Goal: Answer question/provide support

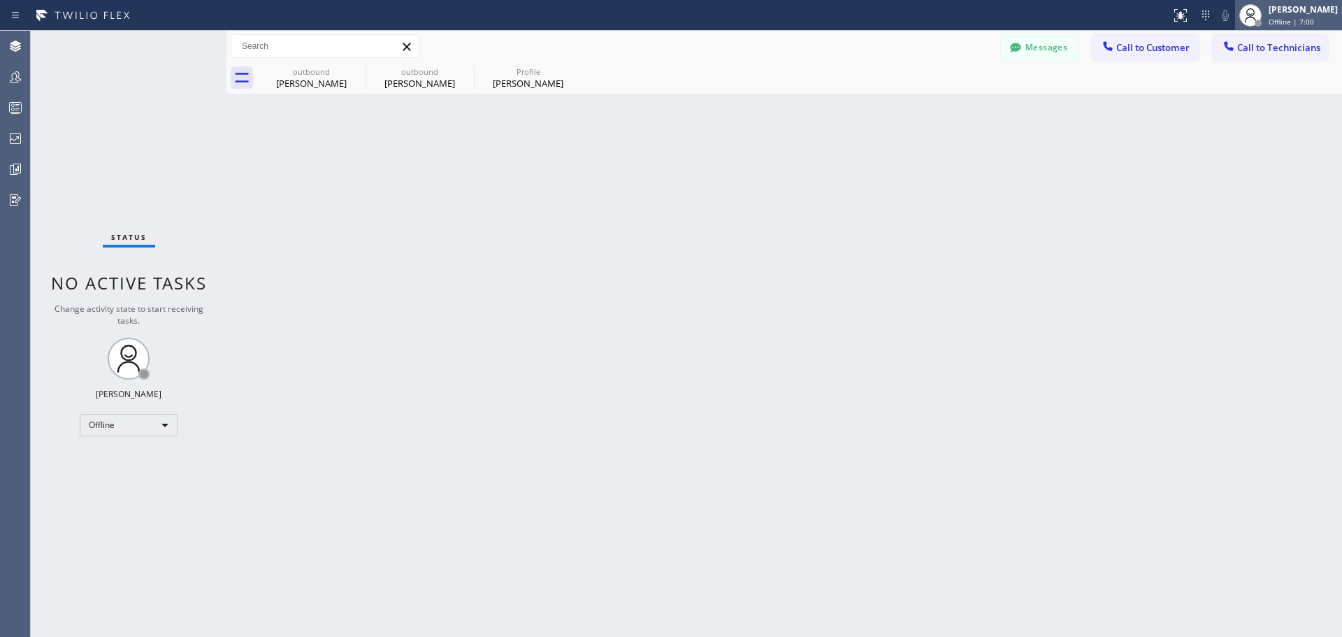
click at [1279, 15] on div "[PERSON_NAME] Offline | 7:00" at bounding box center [1304, 15] width 76 height 24
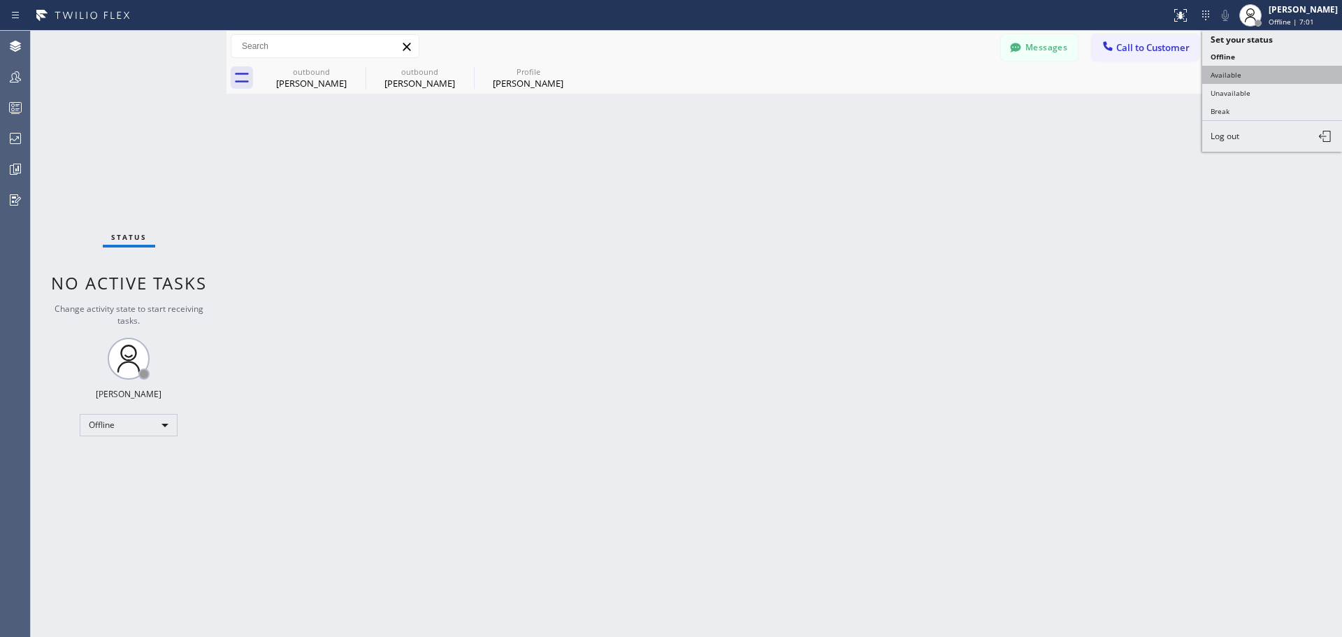
click at [1260, 77] on button "Available" at bounding box center [1273, 75] width 140 height 18
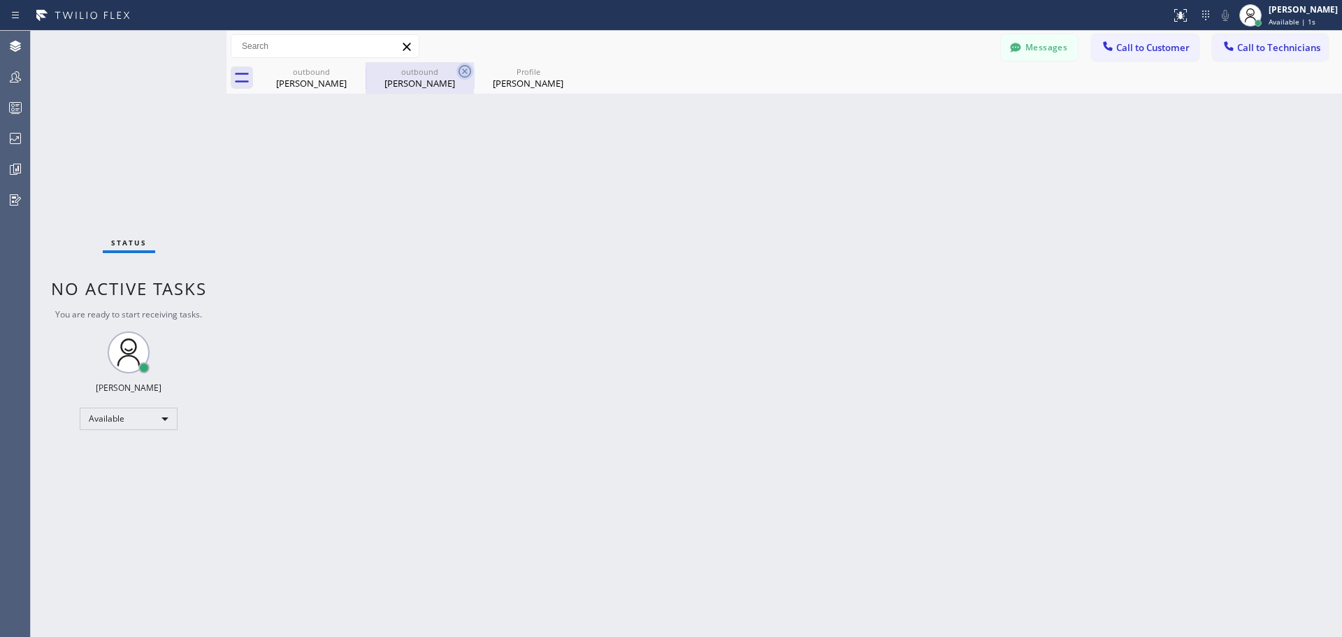
click at [465, 68] on icon at bounding box center [465, 71] width 17 height 17
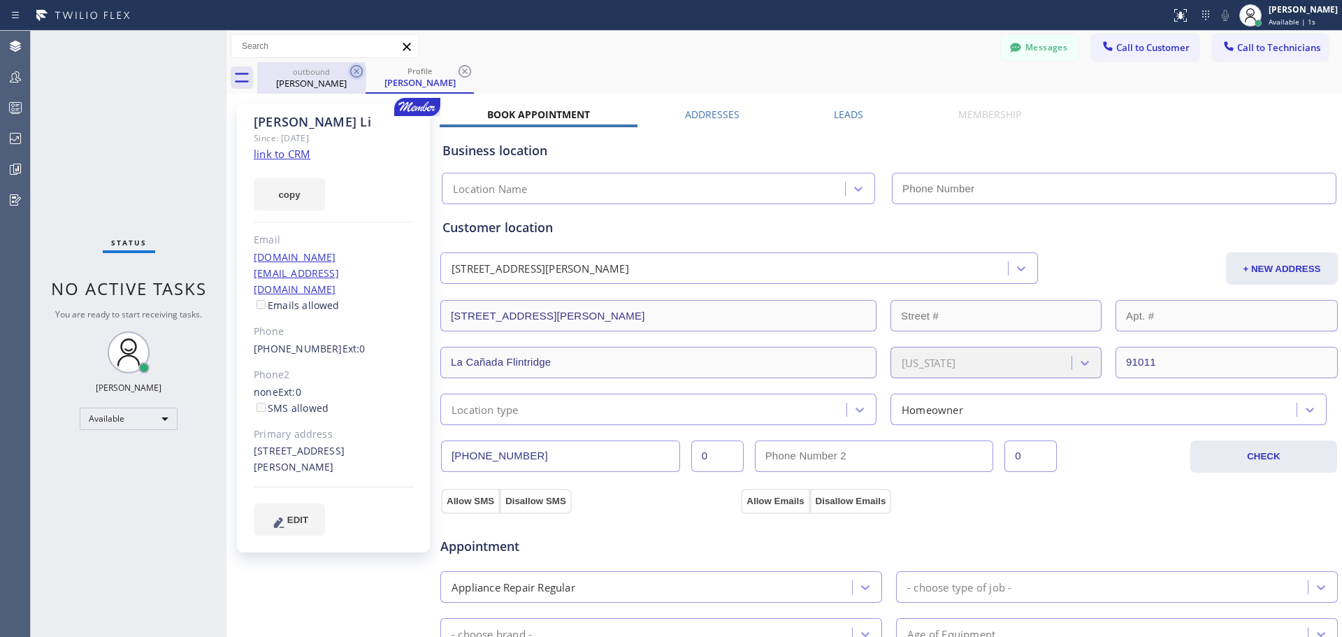
click at [350, 69] on icon at bounding box center [356, 71] width 17 height 17
click at [468, 71] on icon at bounding box center [465, 71] width 17 height 17
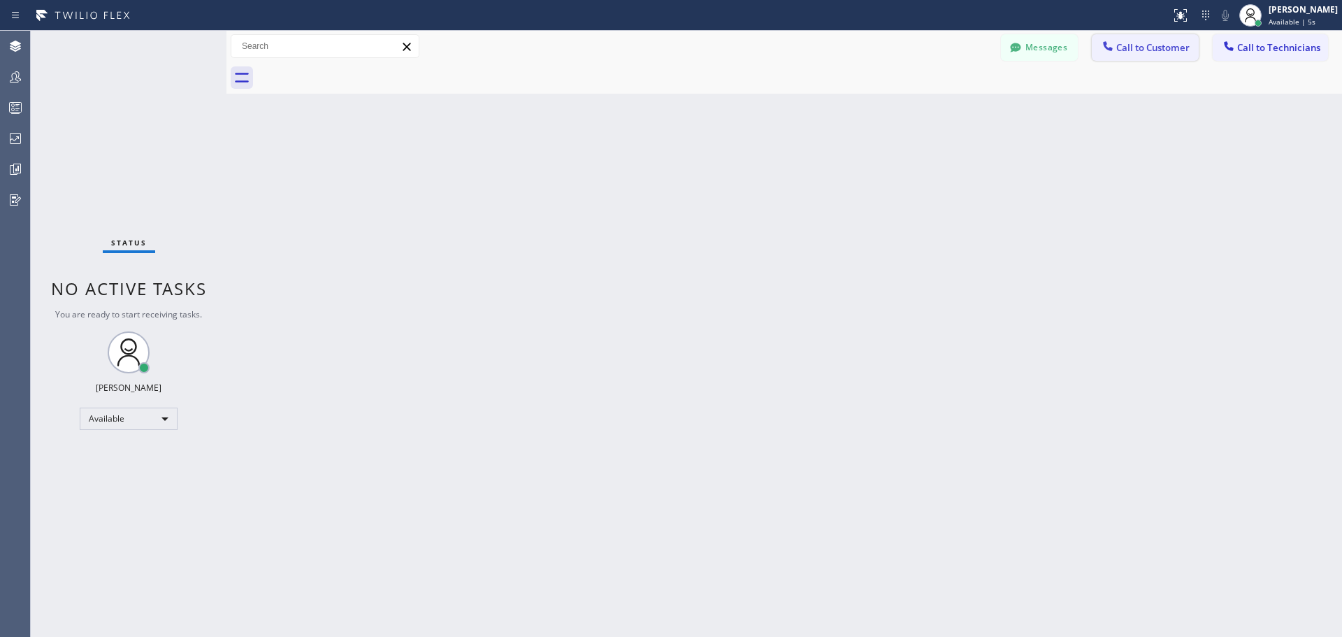
click at [1157, 34] on button "Call to Customer" at bounding box center [1145, 47] width 107 height 27
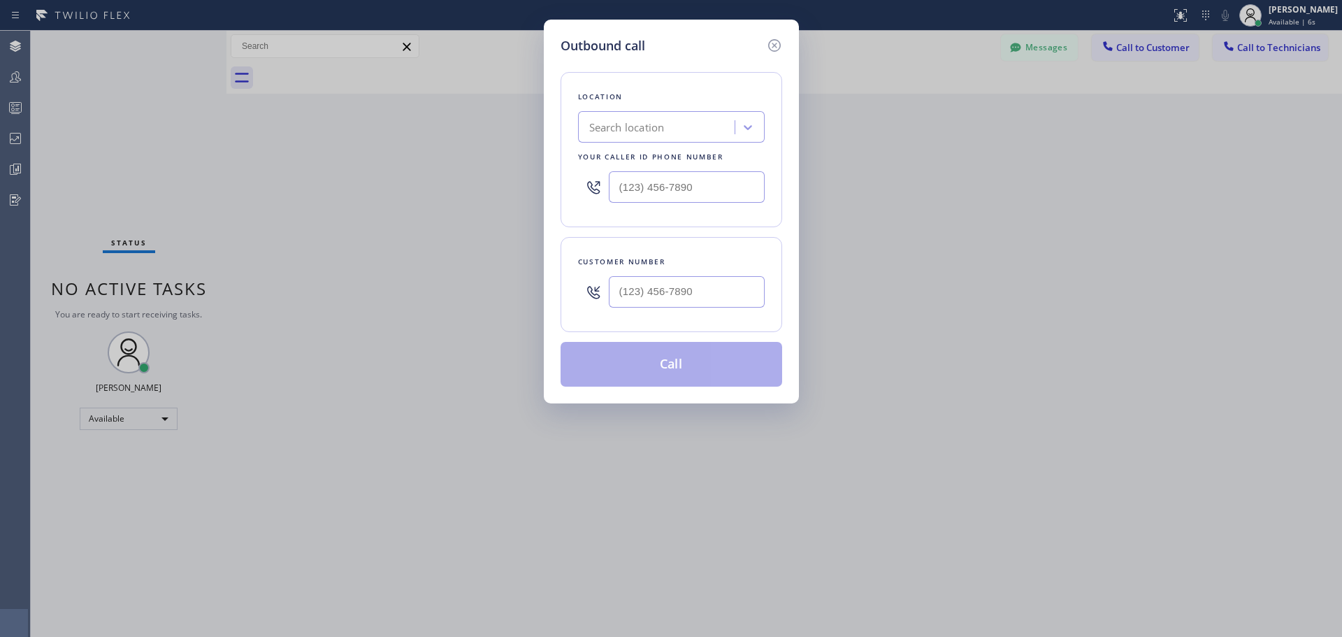
click at [654, 127] on div "Search location" at bounding box center [627, 128] width 76 height 16
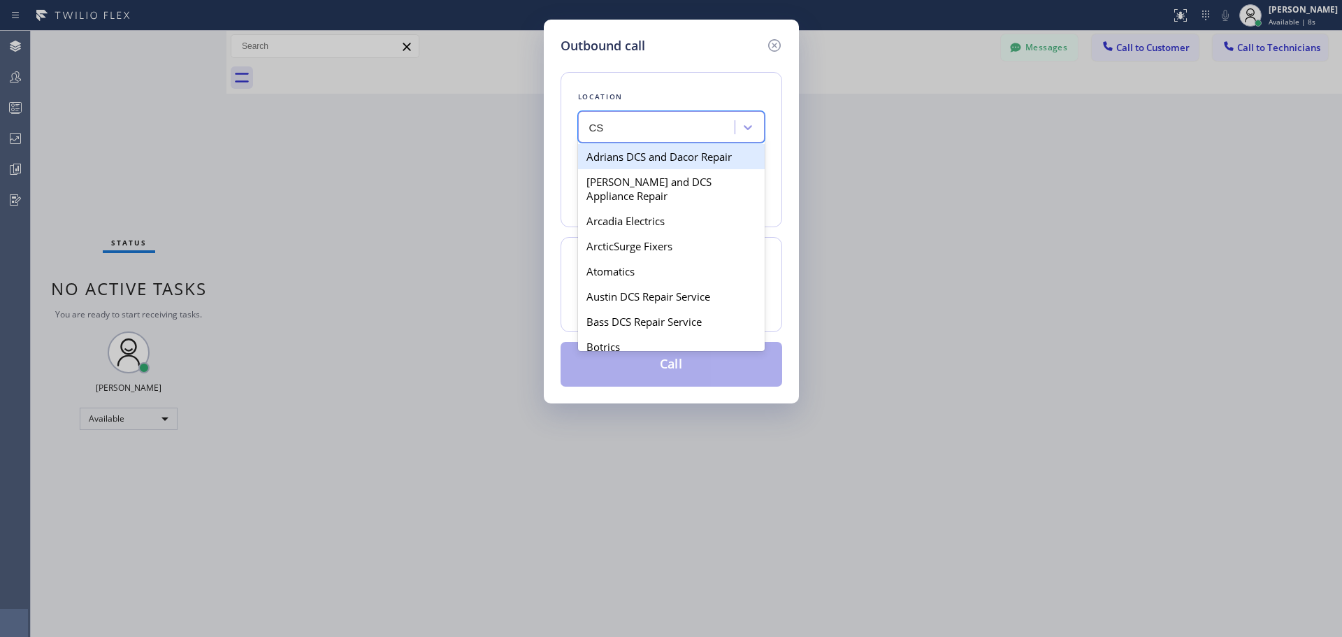
type input "CSM"
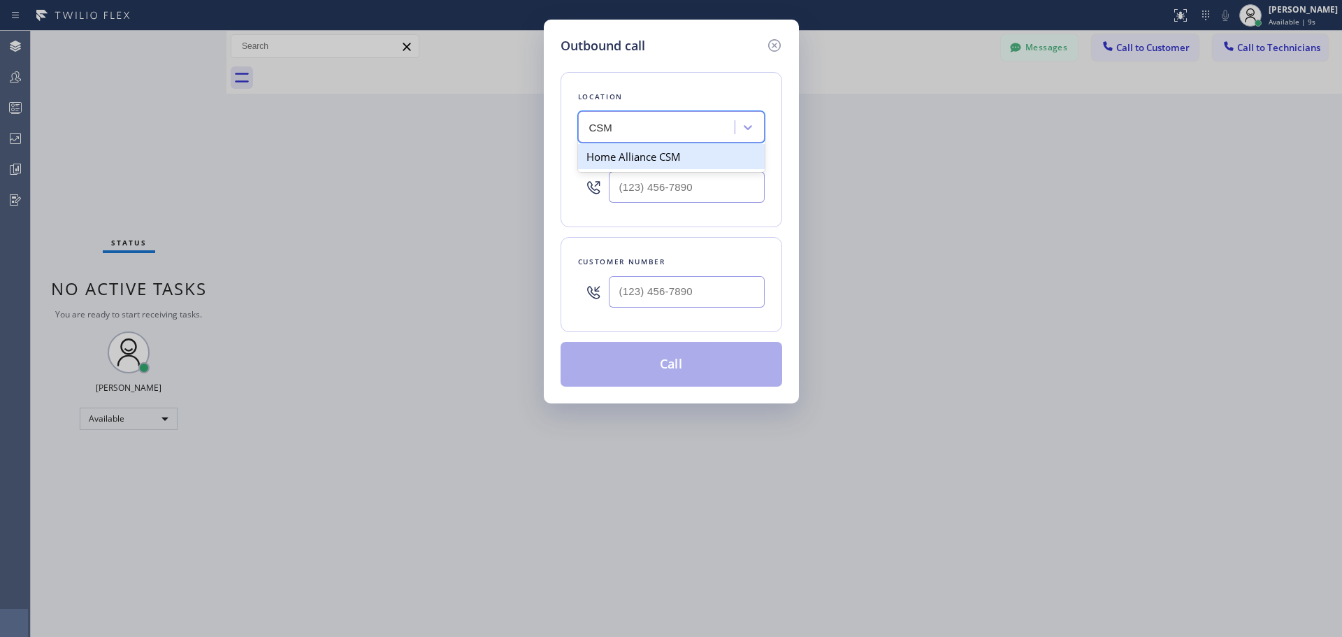
click at [664, 148] on div "Home Alliance CSM" at bounding box center [671, 156] width 187 height 25
type input "[PHONE_NUMBER]"
click at [673, 294] on input "(___) ___-____" at bounding box center [687, 291] width 156 height 31
paste input "602) 740-6504"
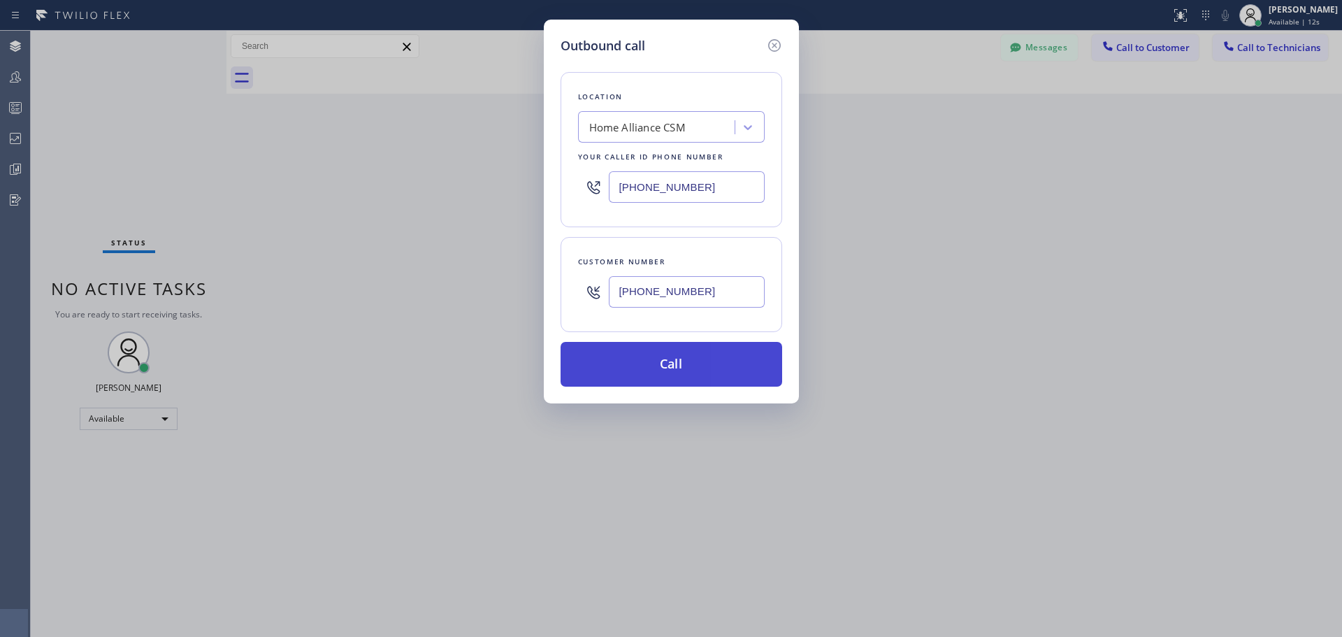
type input "[PHONE_NUMBER]"
click at [691, 368] on button "Call" at bounding box center [672, 364] width 222 height 45
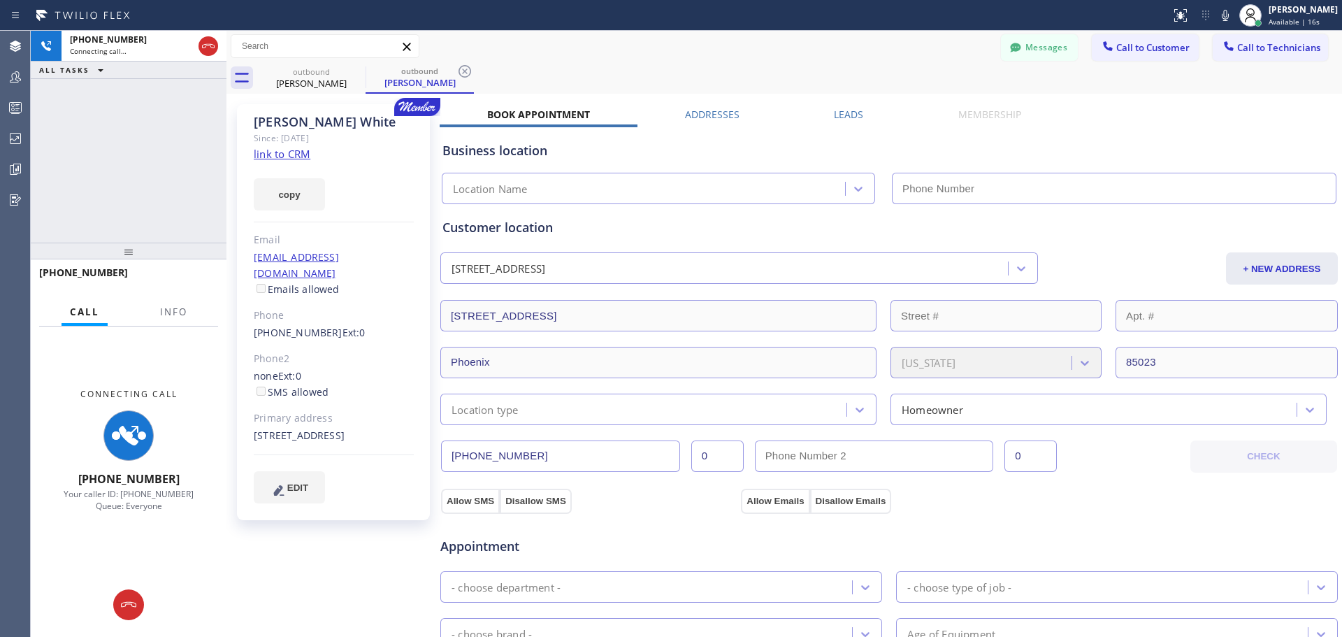
type input "[PHONE_NUMBER]"
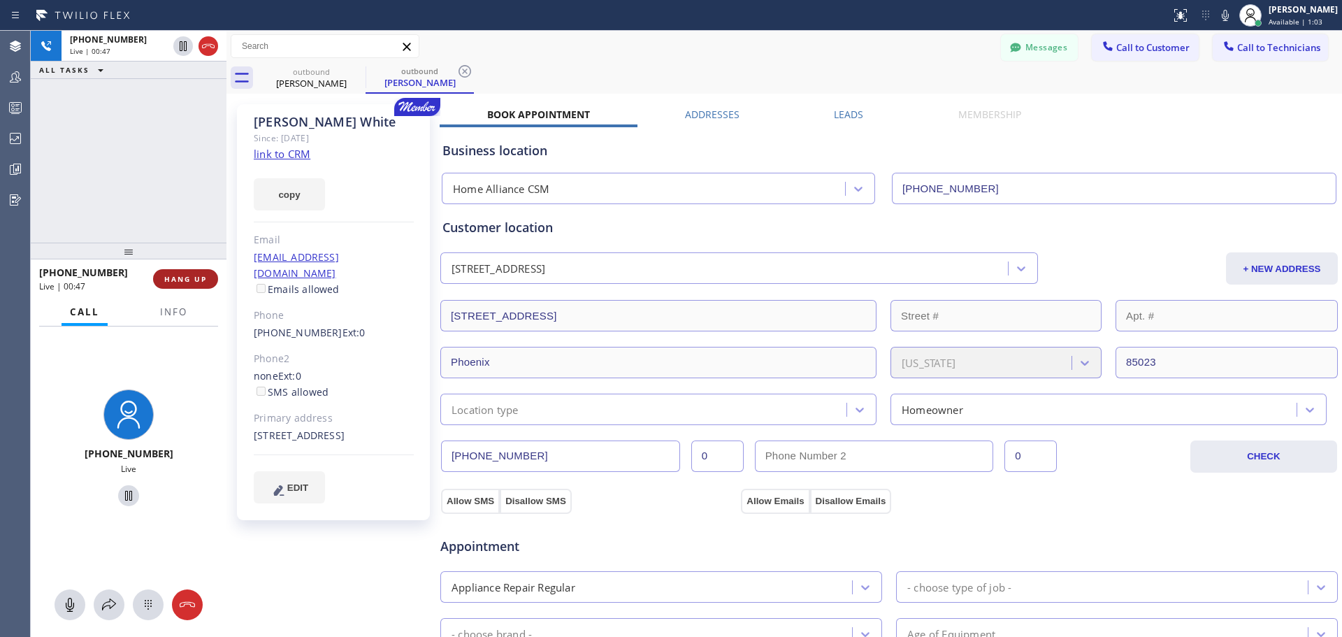
click at [189, 278] on span "HANG UP" at bounding box center [185, 279] width 43 height 10
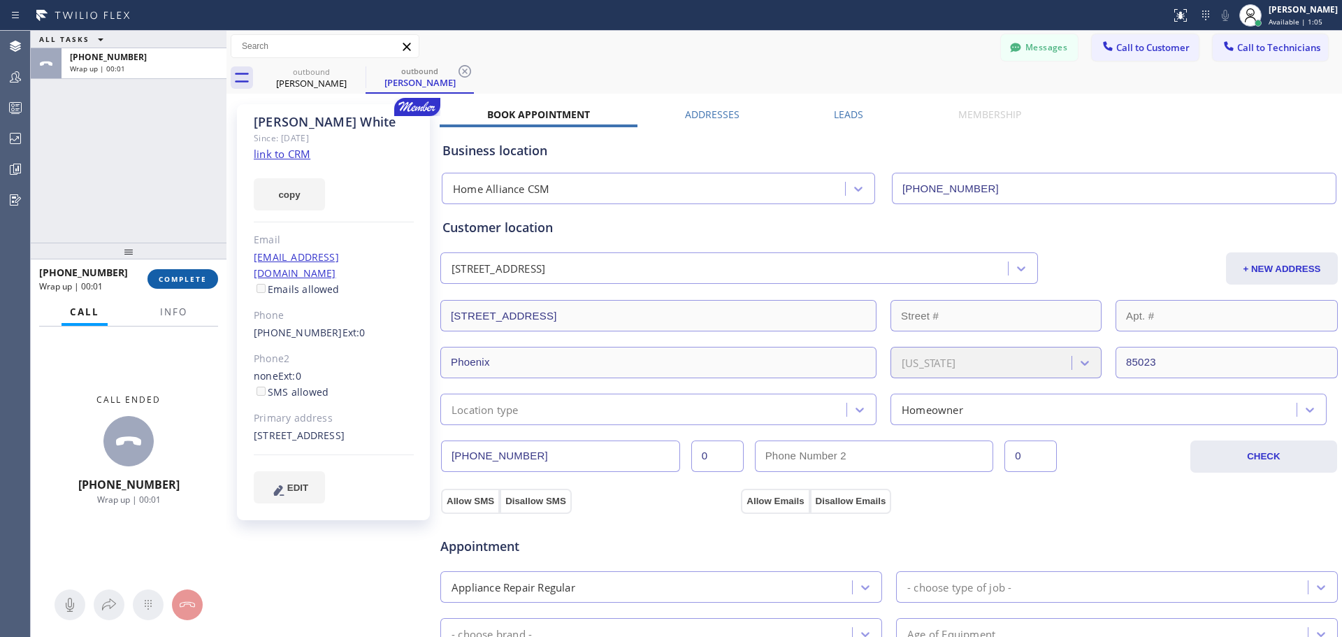
click at [199, 281] on span "COMPLETE" at bounding box center [183, 279] width 48 height 10
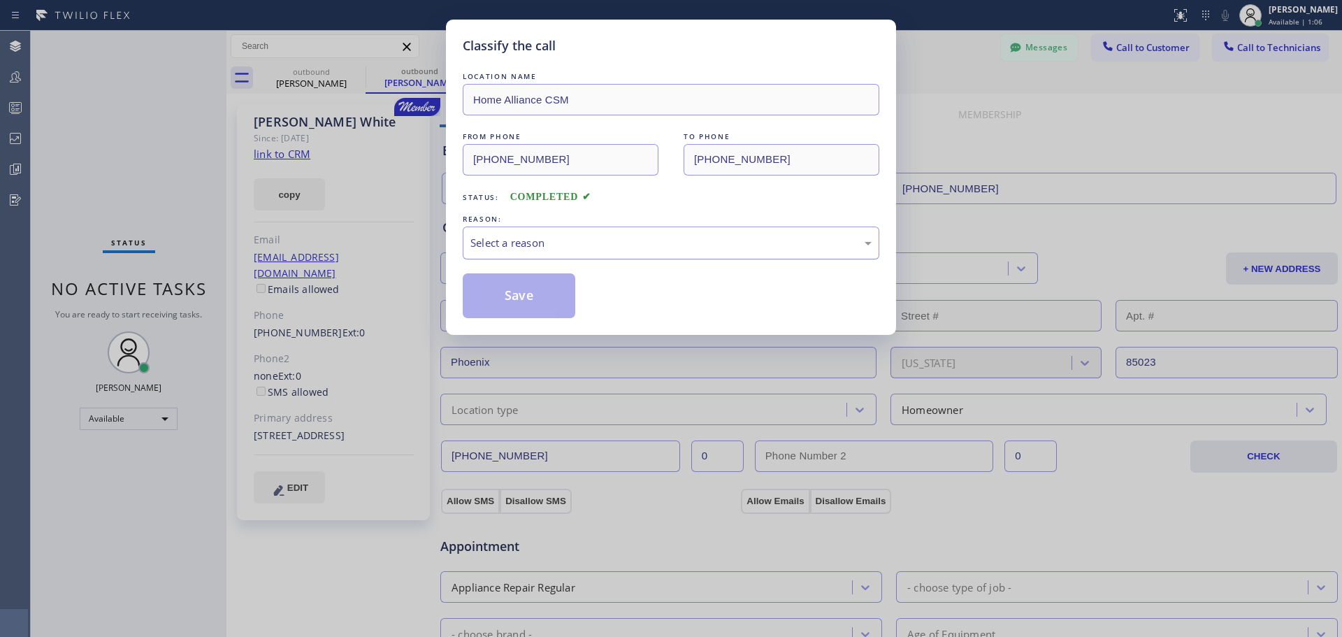
click at [566, 245] on div "Select a reason" at bounding box center [671, 243] width 401 height 16
click at [532, 294] on button "Save" at bounding box center [519, 295] width 113 height 45
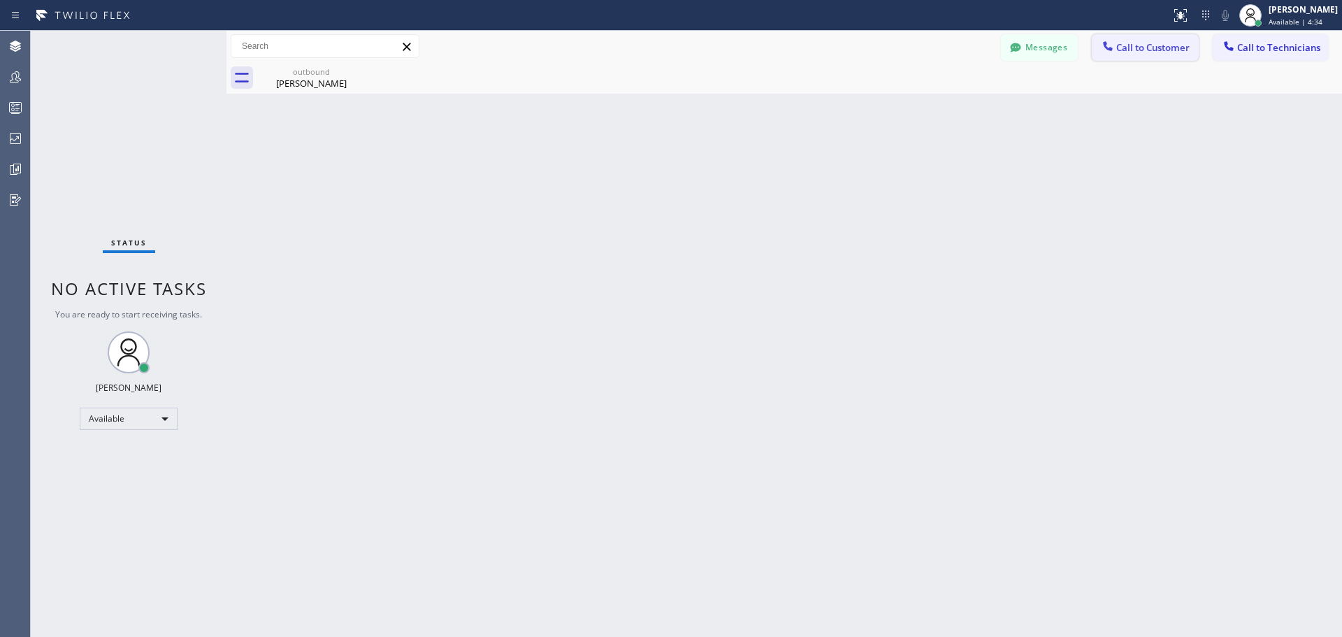
click at [1122, 43] on span "Call to Customer" at bounding box center [1153, 47] width 73 height 13
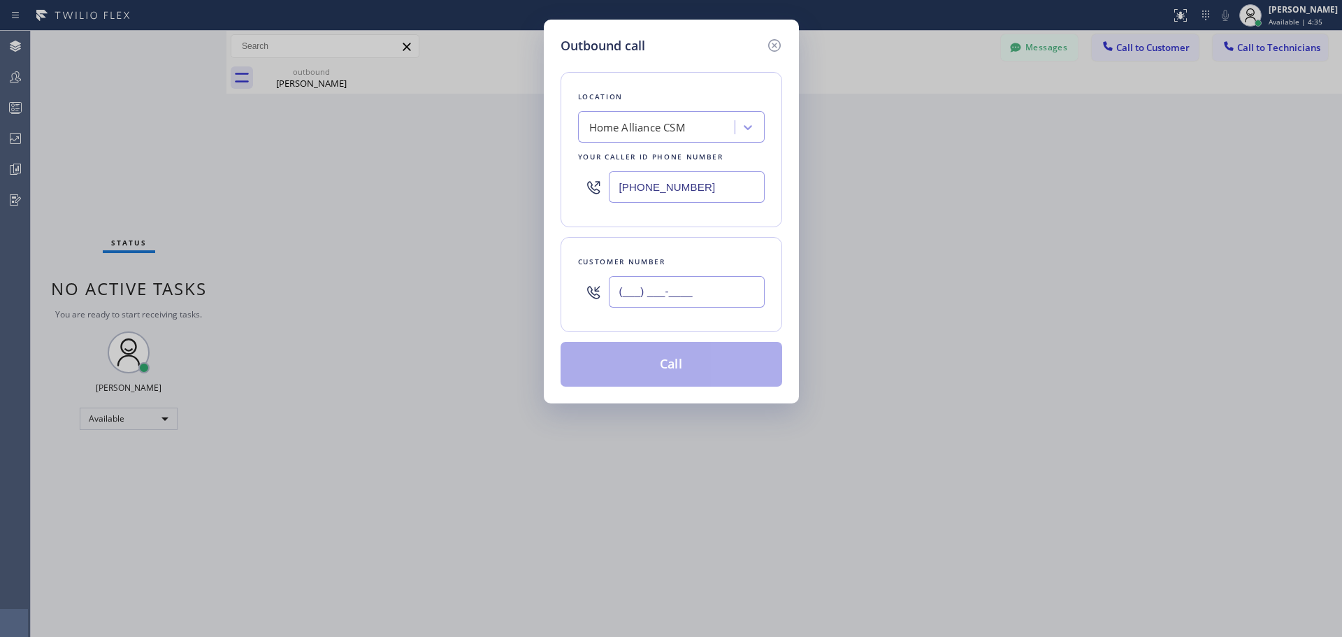
click at [645, 290] on input "(___) ___-____" at bounding box center [687, 291] width 156 height 31
paste input "510) 303-2767"
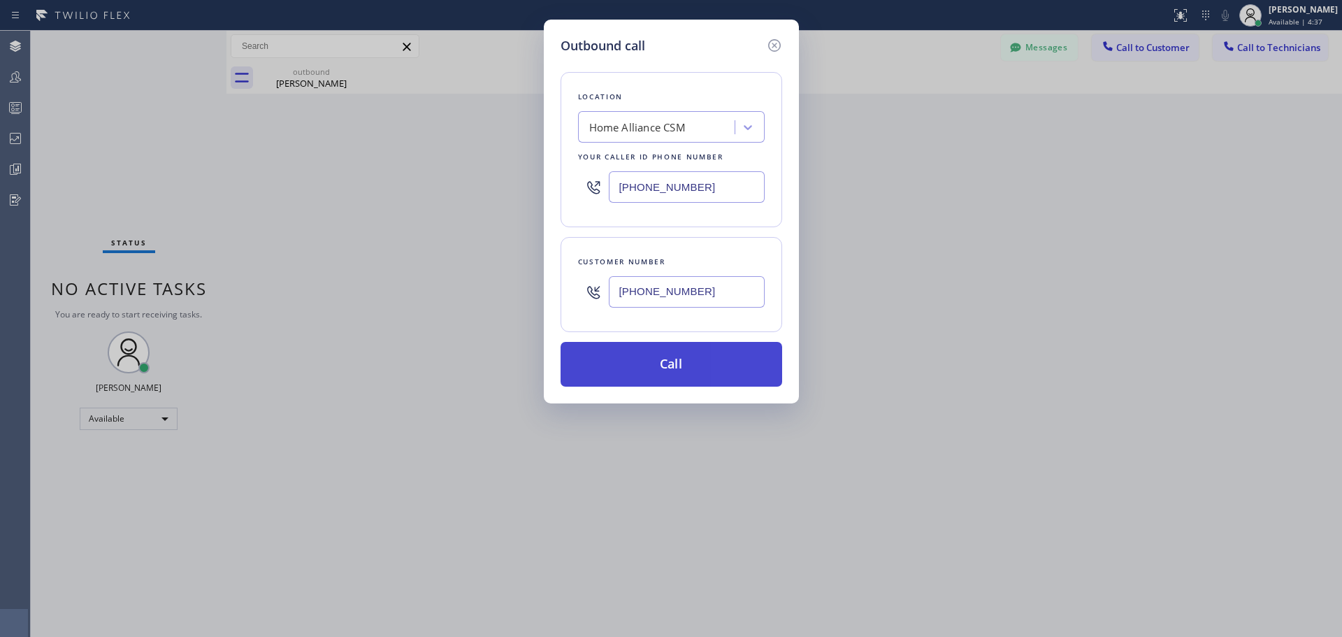
type input "[PHONE_NUMBER]"
click at [703, 357] on button "Call" at bounding box center [672, 364] width 222 height 45
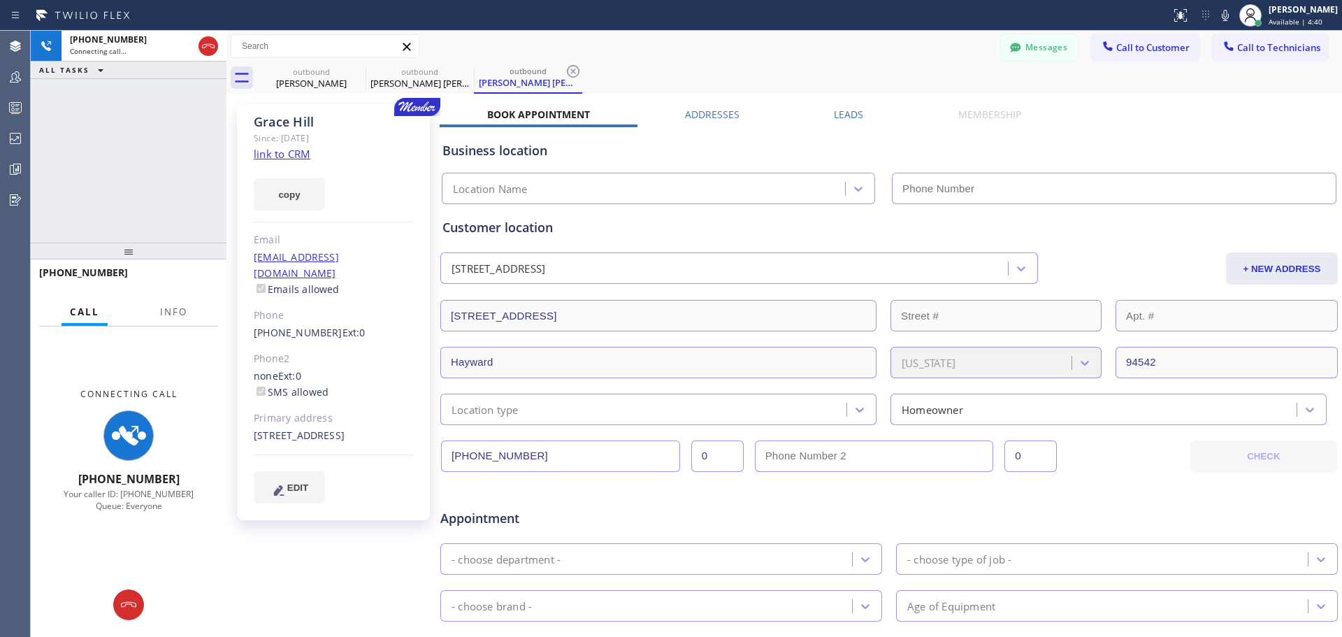
type input "[PHONE_NUMBER]"
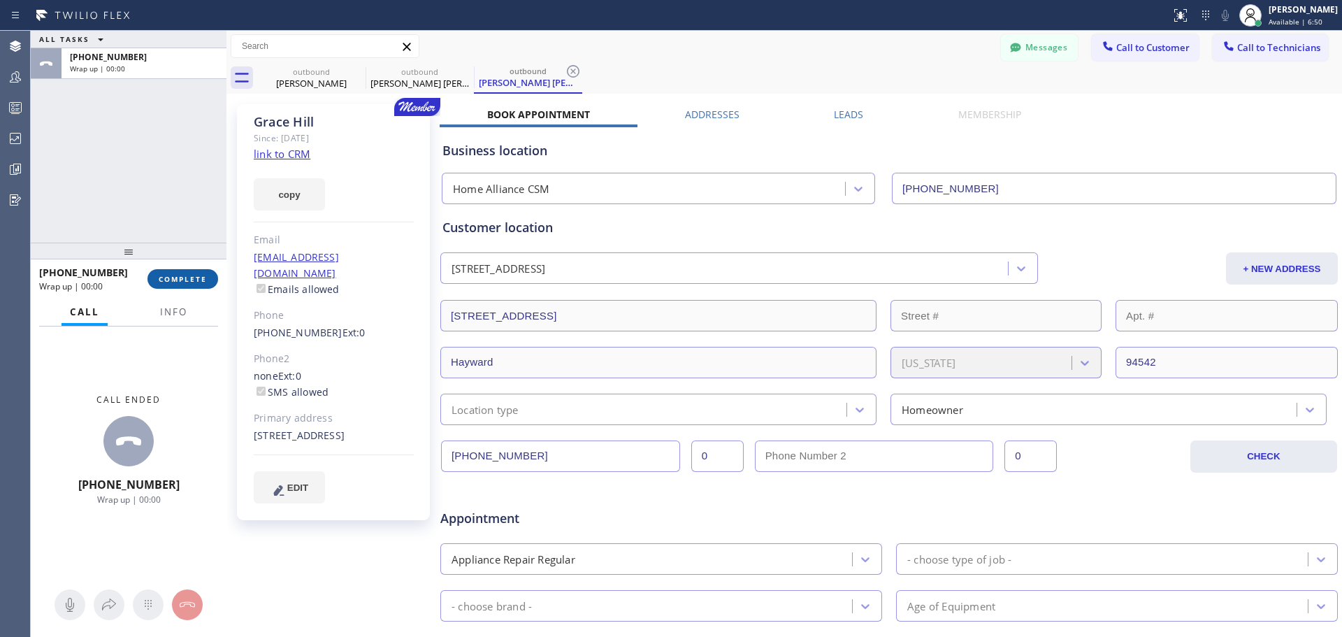
click at [181, 277] on span "COMPLETE" at bounding box center [183, 279] width 48 height 10
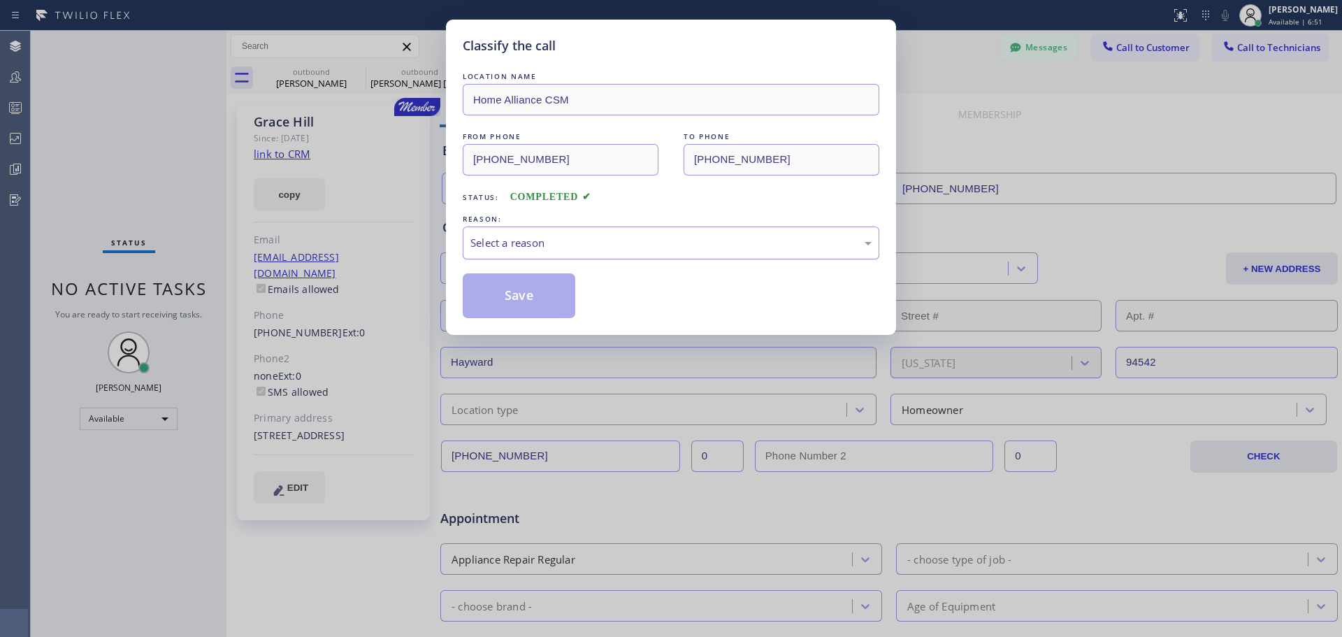
click at [629, 259] on div "Select a reason" at bounding box center [671, 243] width 417 height 33
click at [513, 294] on button "Save" at bounding box center [519, 295] width 113 height 45
